Goal: Find specific page/section: Find specific page/section

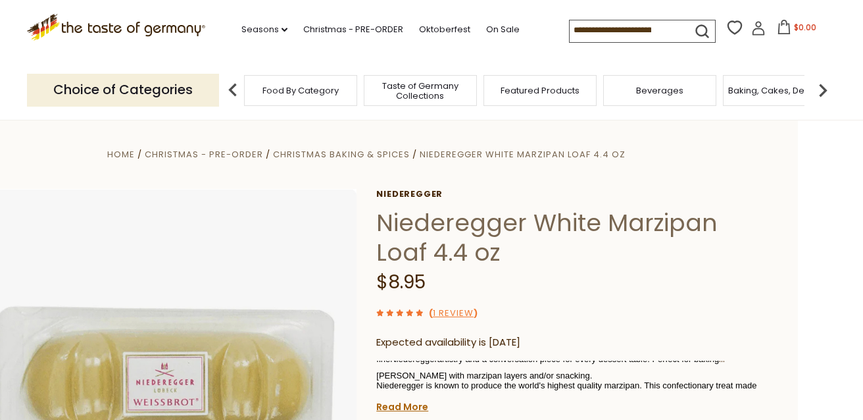
click at [283, 99] on div "Food By Category" at bounding box center [300, 90] width 113 height 31
click at [697, 29] on icon "submit" at bounding box center [702, 31] width 18 height 18
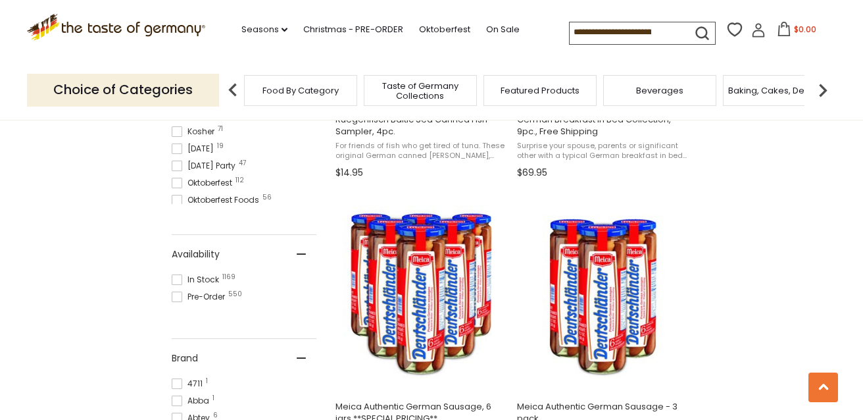
scroll to position [662, 0]
